Goal: Communication & Community: Participate in discussion

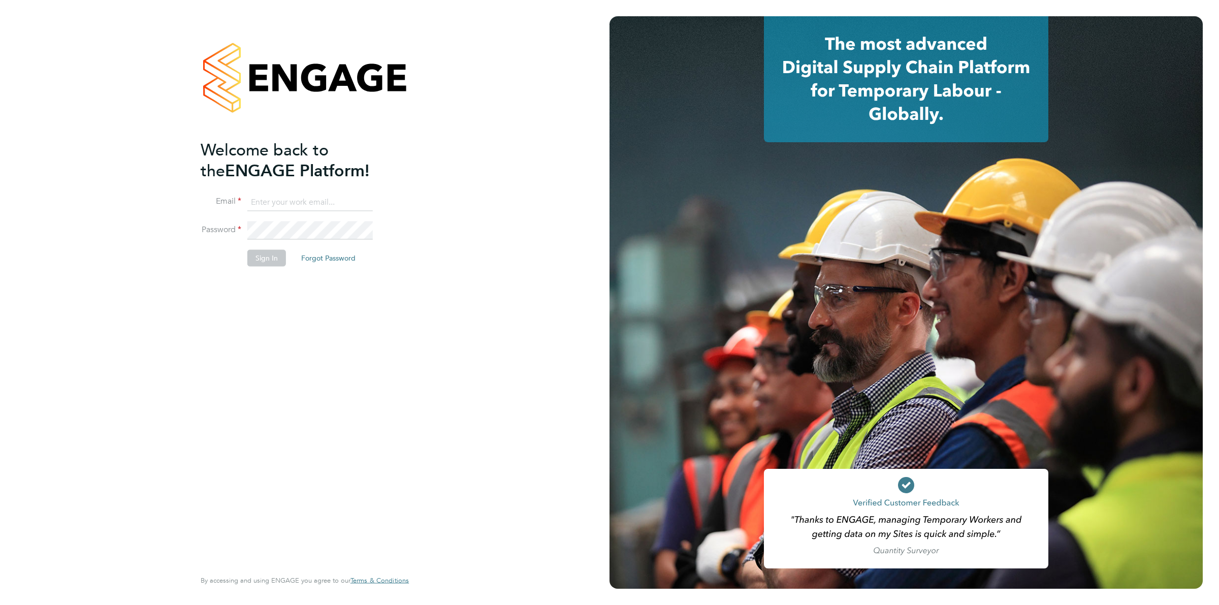
type input "[PERSON_NAME][EMAIL_ADDRESS][DOMAIN_NAME]"
click at [250, 252] on button "Sign In" at bounding box center [266, 258] width 39 height 16
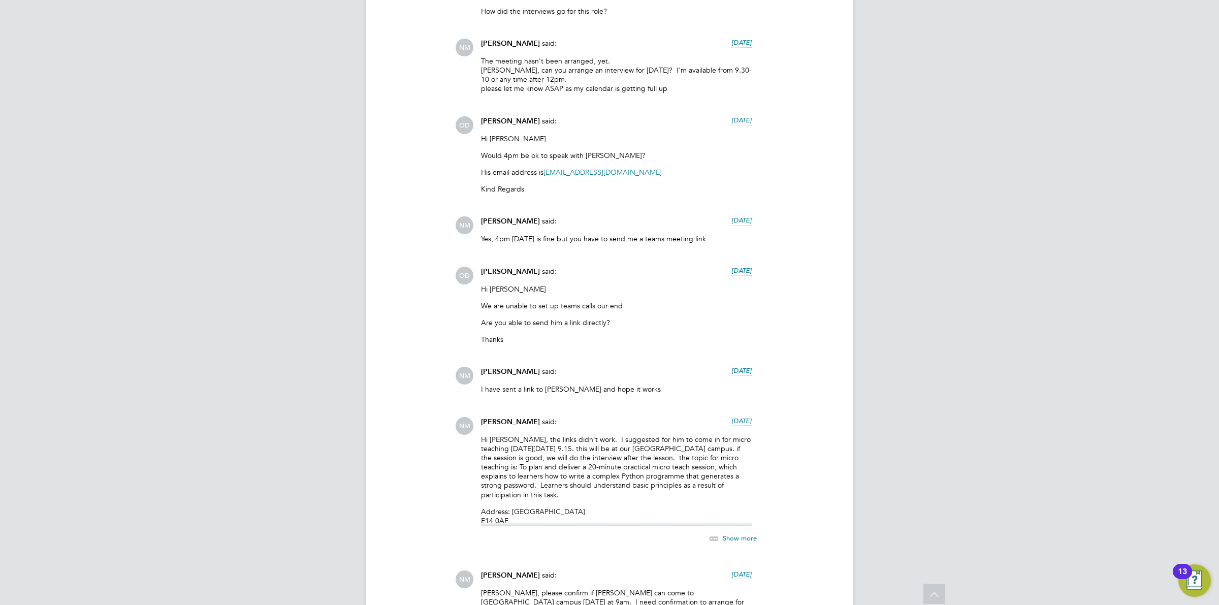
scroll to position [1320, 0]
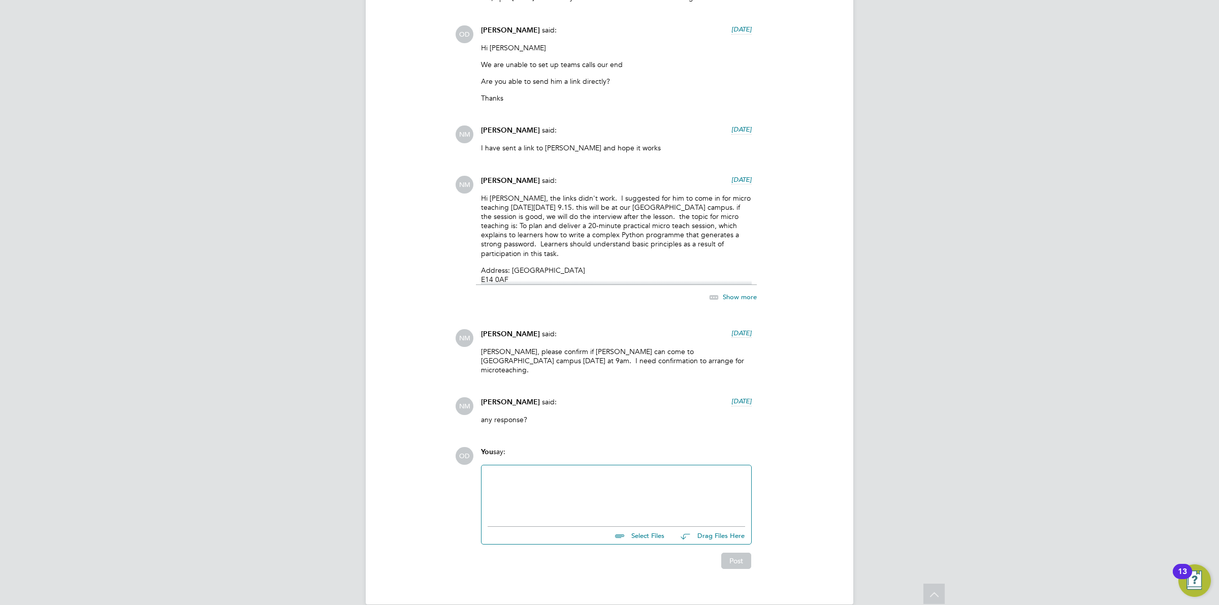
click at [579, 485] on div at bounding box center [615, 493] width 257 height 44
click at [576, 490] on div "Apologies I havent been receding these messages on the portal" at bounding box center [615, 494] width 257 height 9
click at [583, 490] on div "Apologies I havent been receding these messages on the portal" at bounding box center [615, 494] width 257 height 9
click at [704, 490] on div "Apologies I havent been receiving these messages on the portal" at bounding box center [615, 494] width 257 height 9
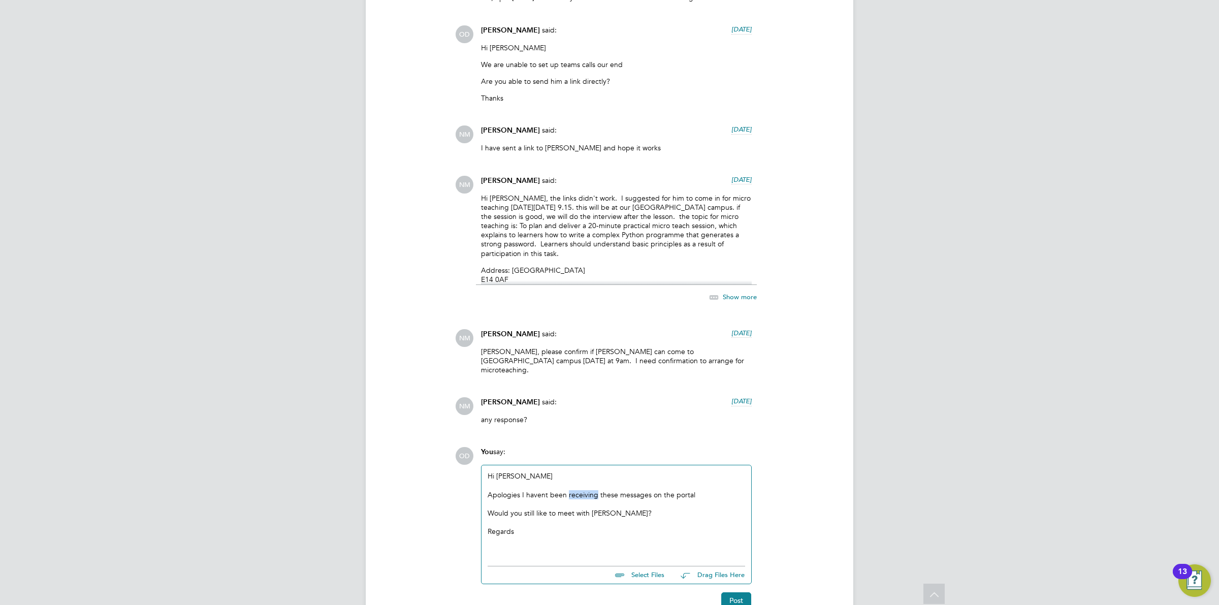
drag, startPoint x: 568, startPoint y: 475, endPoint x: 595, endPoint y: 473, distance: 27.5
click at [595, 490] on div "Apologies I havent been receiving these messages on the portal" at bounding box center [615, 494] width 257 height 9
click at [741, 592] on button "Post" at bounding box center [736, 600] width 30 height 16
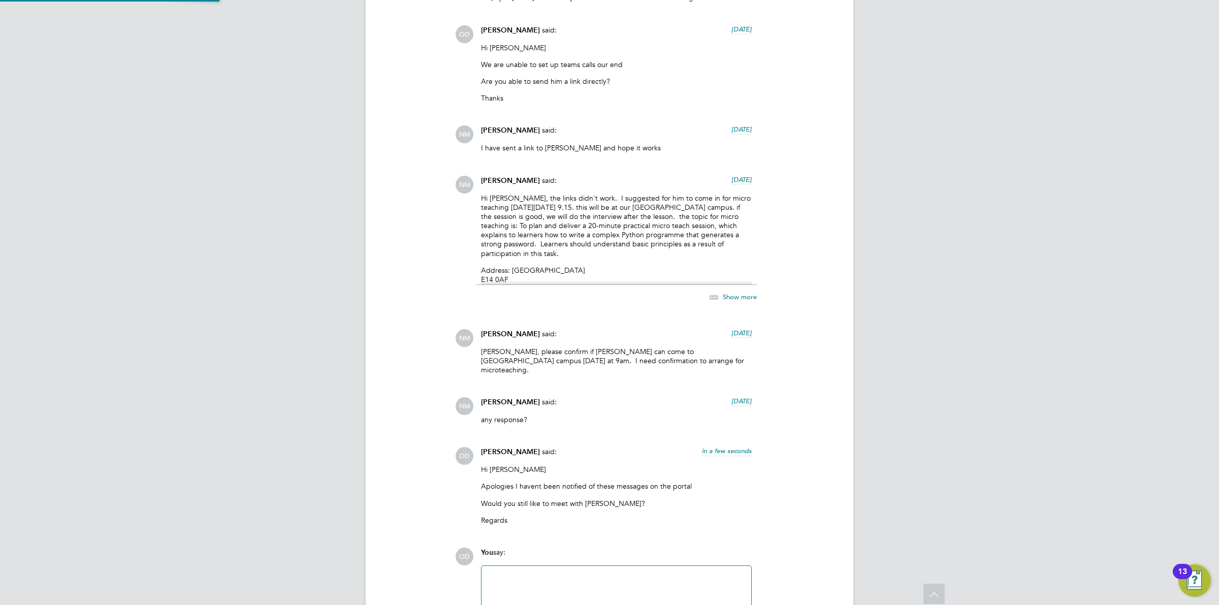
scroll to position [1420, 0]
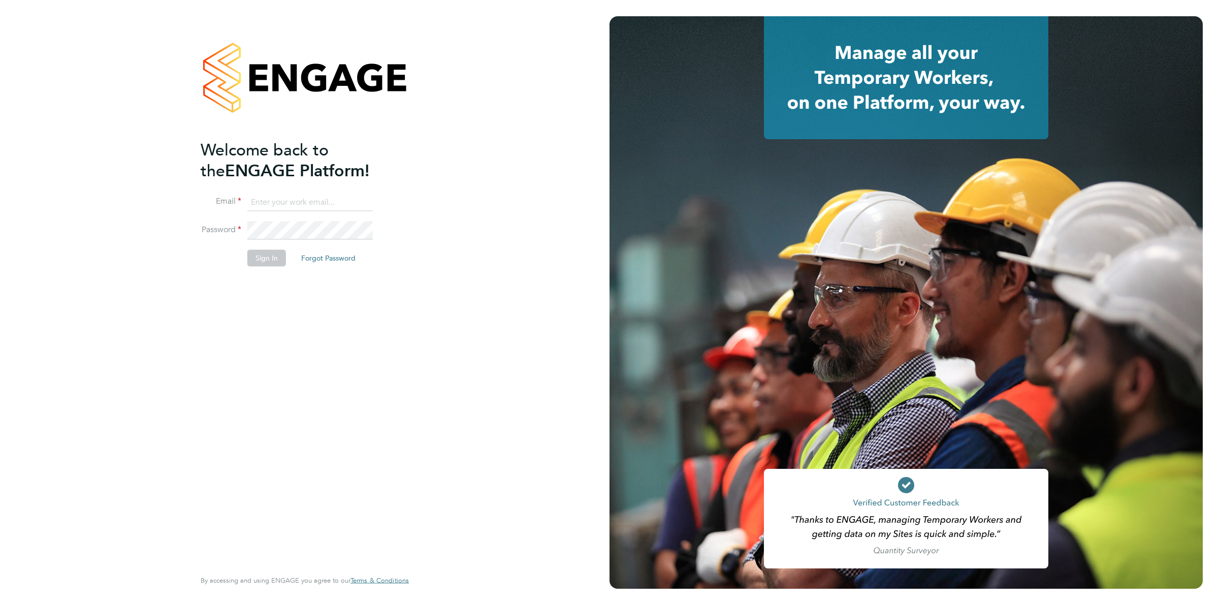
type input "ollie.dart@novaeducation.net"
click at [269, 260] on button "Sign In" at bounding box center [266, 258] width 39 height 16
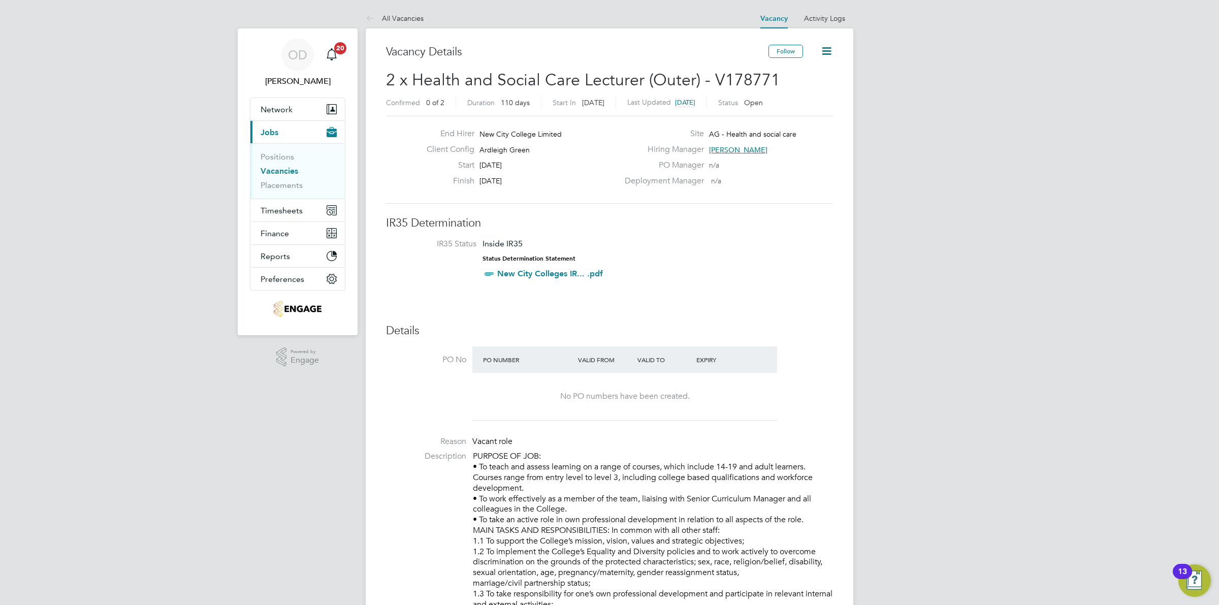
click at [283, 164] on li "Positions" at bounding box center [298, 159] width 76 height 14
click at [280, 170] on link "Vacancies" at bounding box center [279, 171] width 38 height 10
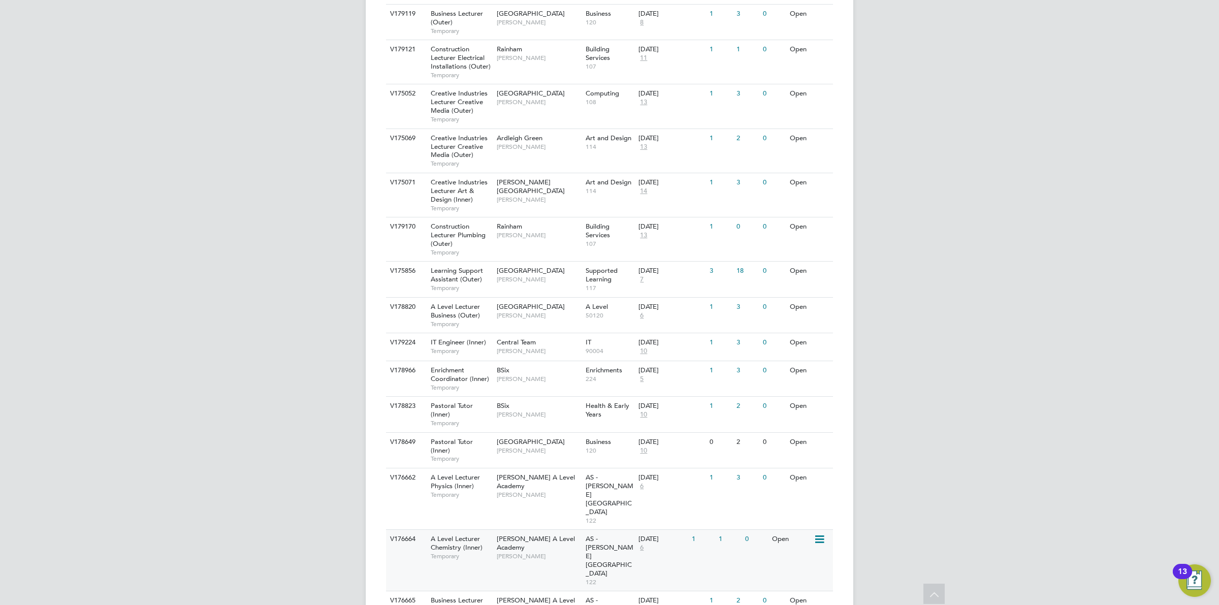
scroll to position [899, 0]
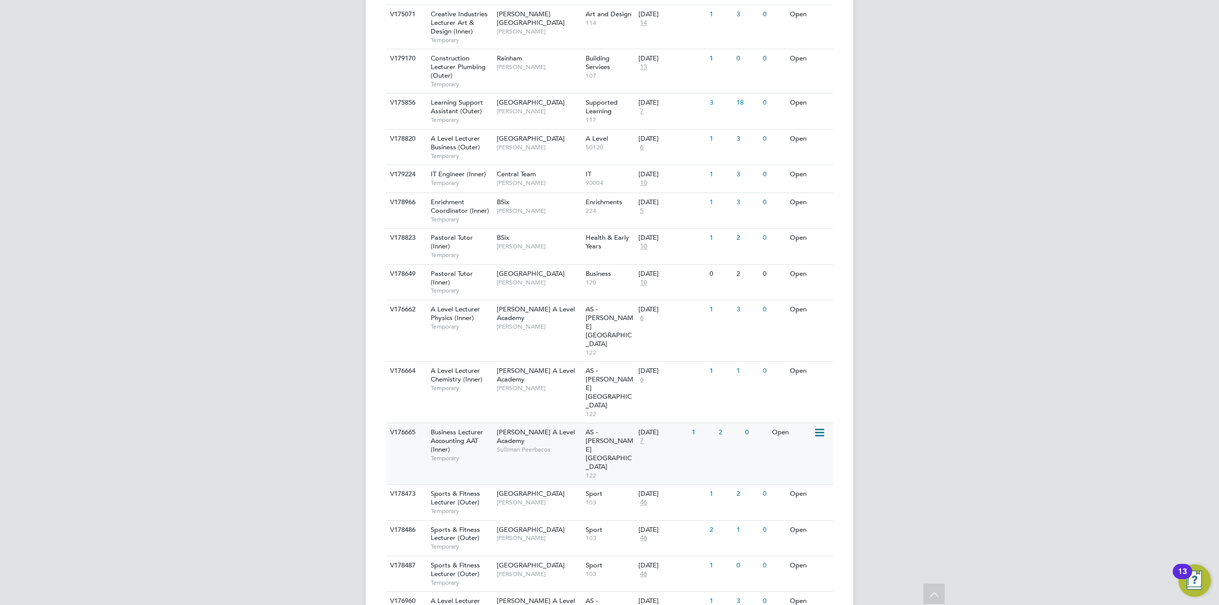
scroll to position [866, 0]
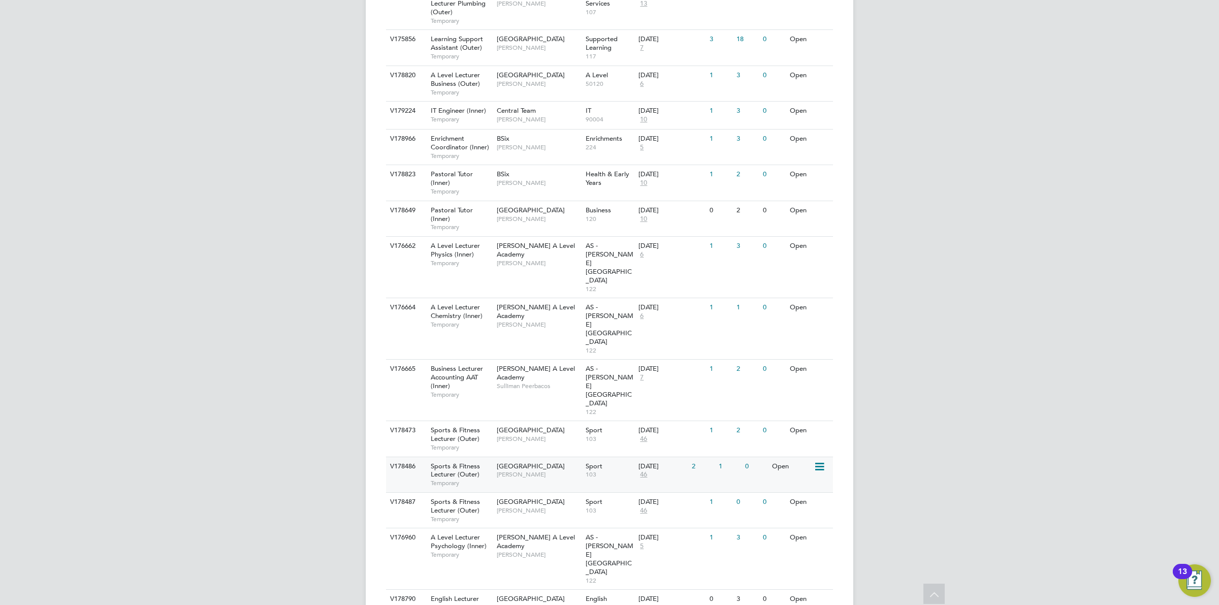
click at [741, 456] on div "V178486 Sports & Fitness Lecturer (Outer) Temporary Havering Sixth Form Campus …" at bounding box center [609, 474] width 447 height 36
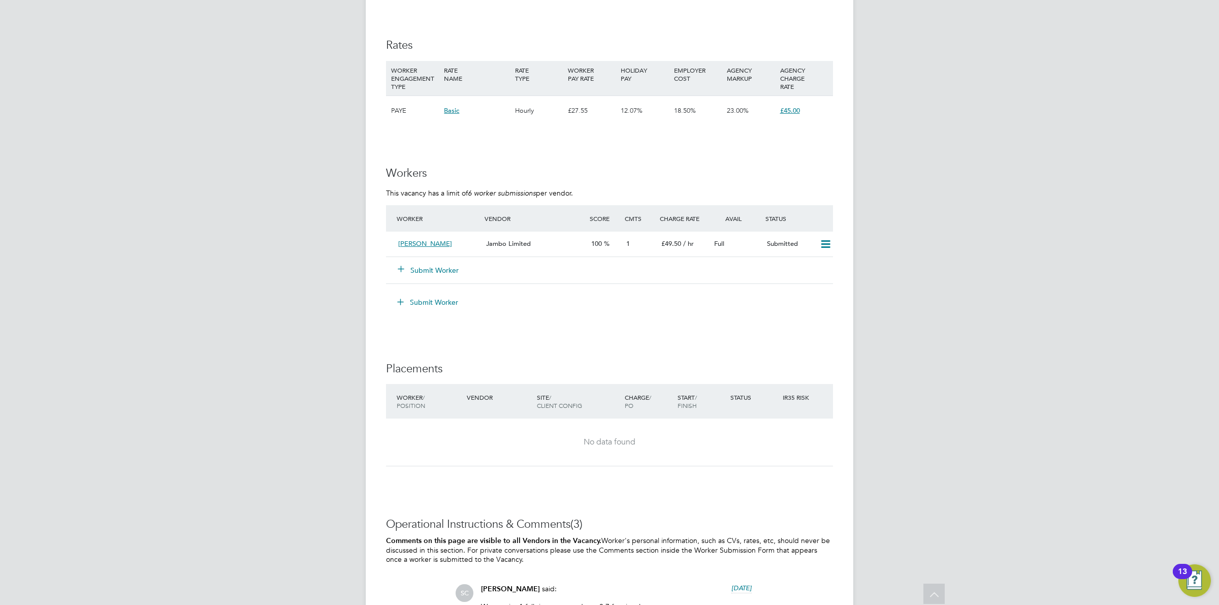
scroll to position [2034, 0]
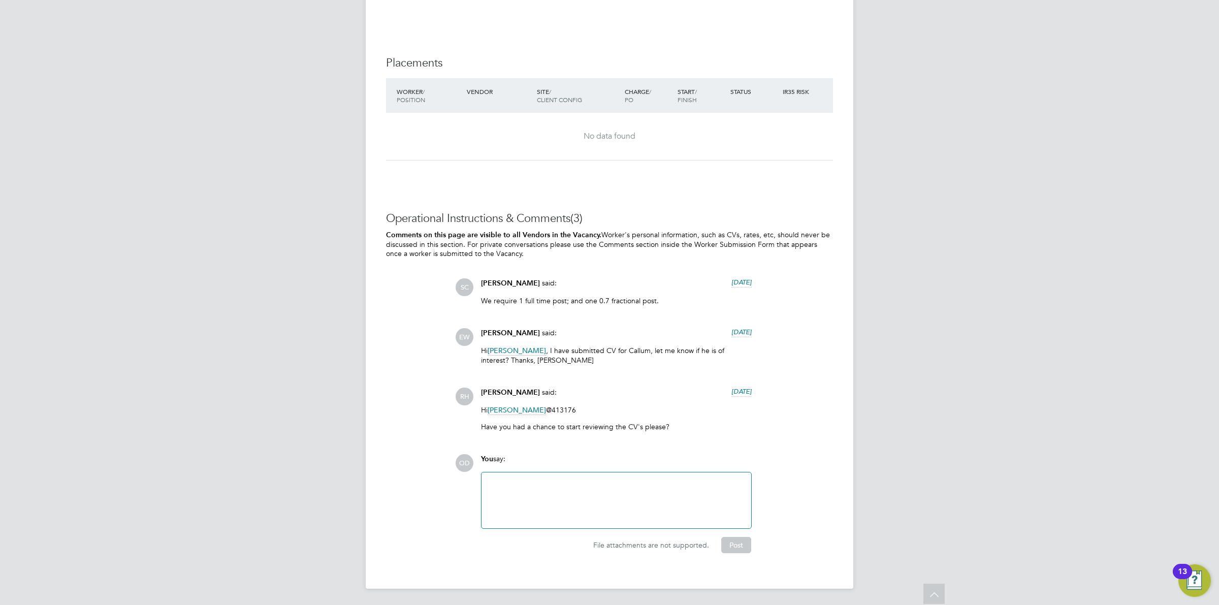
click at [589, 484] on div at bounding box center [615, 500] width 257 height 44
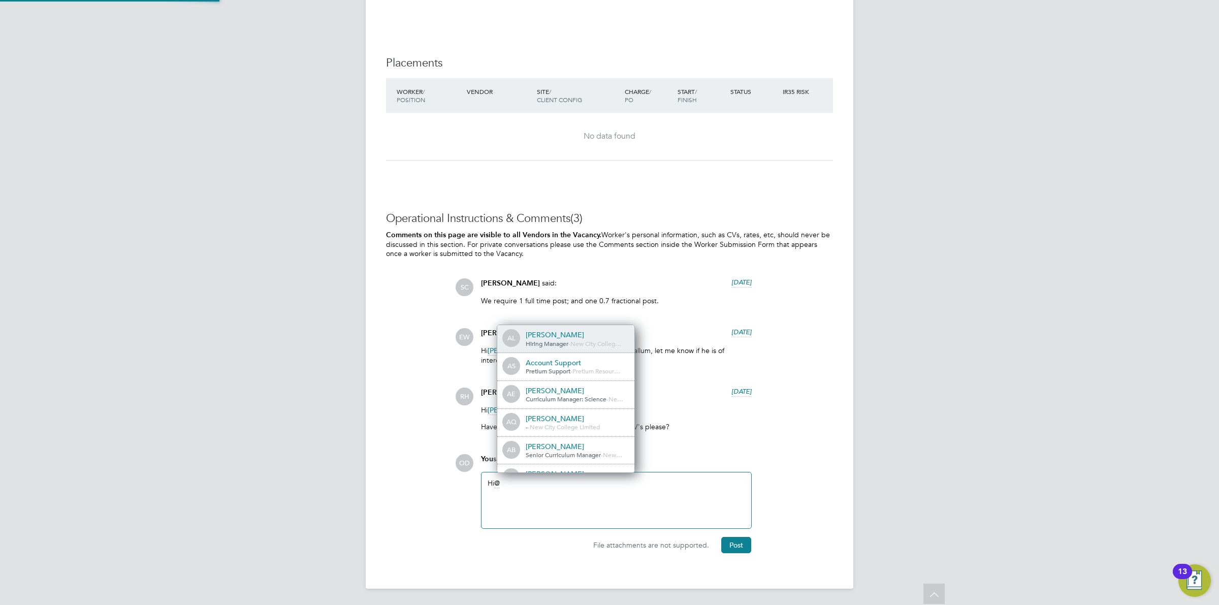
scroll to position [9, 102]
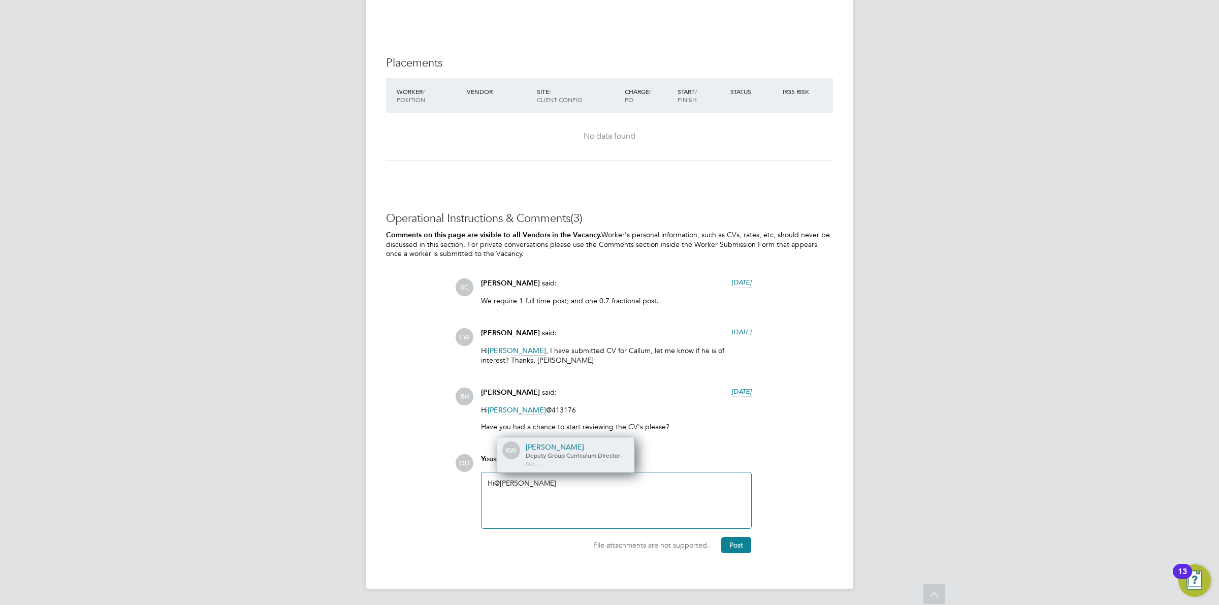
click at [590, 454] on span "Deputy Group Curriculum Director" at bounding box center [573, 455] width 94 height 8
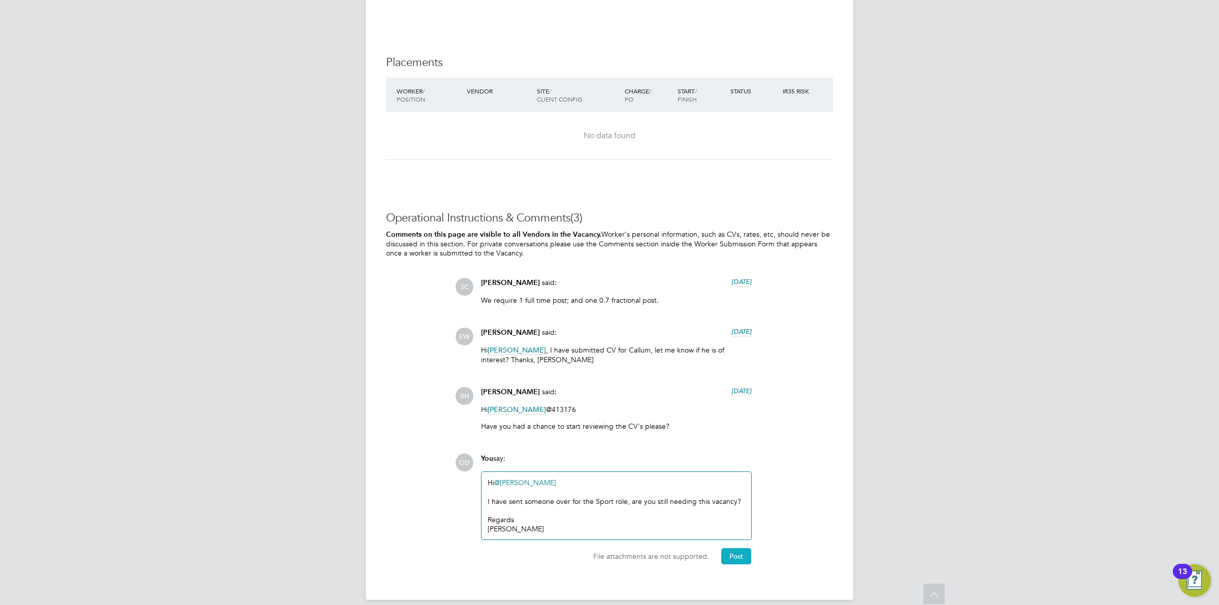
click at [730, 561] on button "Post" at bounding box center [736, 556] width 30 height 16
